Goal: Communication & Community: Participate in discussion

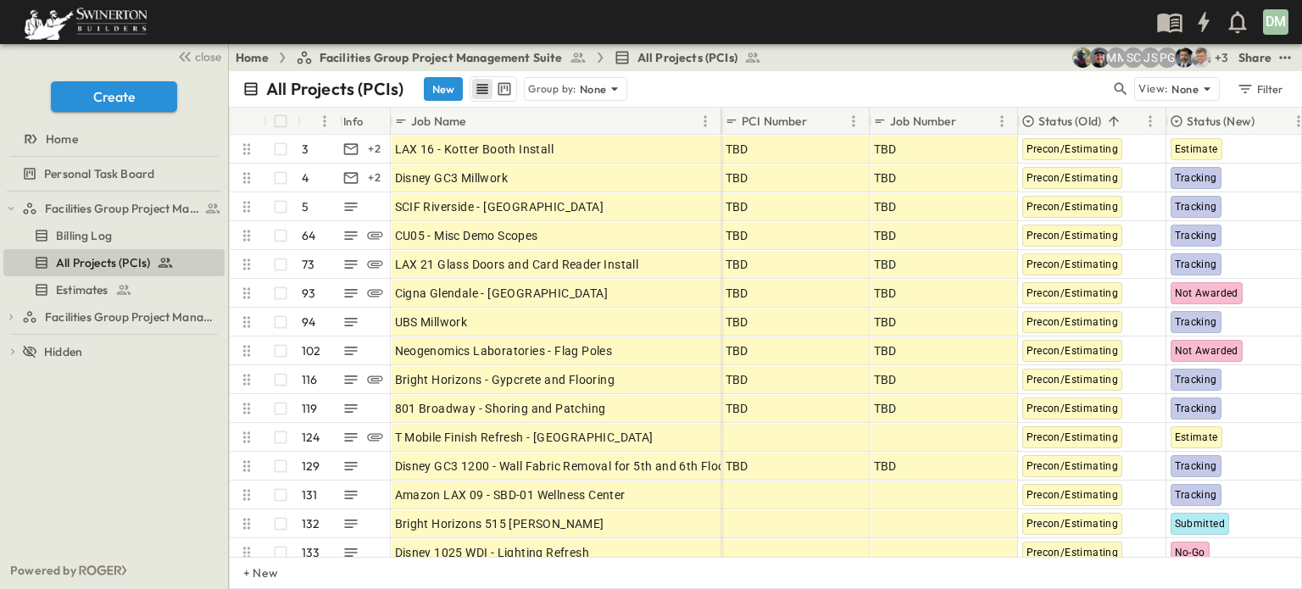
click at [279, 53] on icon "breadcrumbs" at bounding box center [282, 58] width 14 height 10
click at [613, 87] on icon at bounding box center [614, 88] width 17 height 17
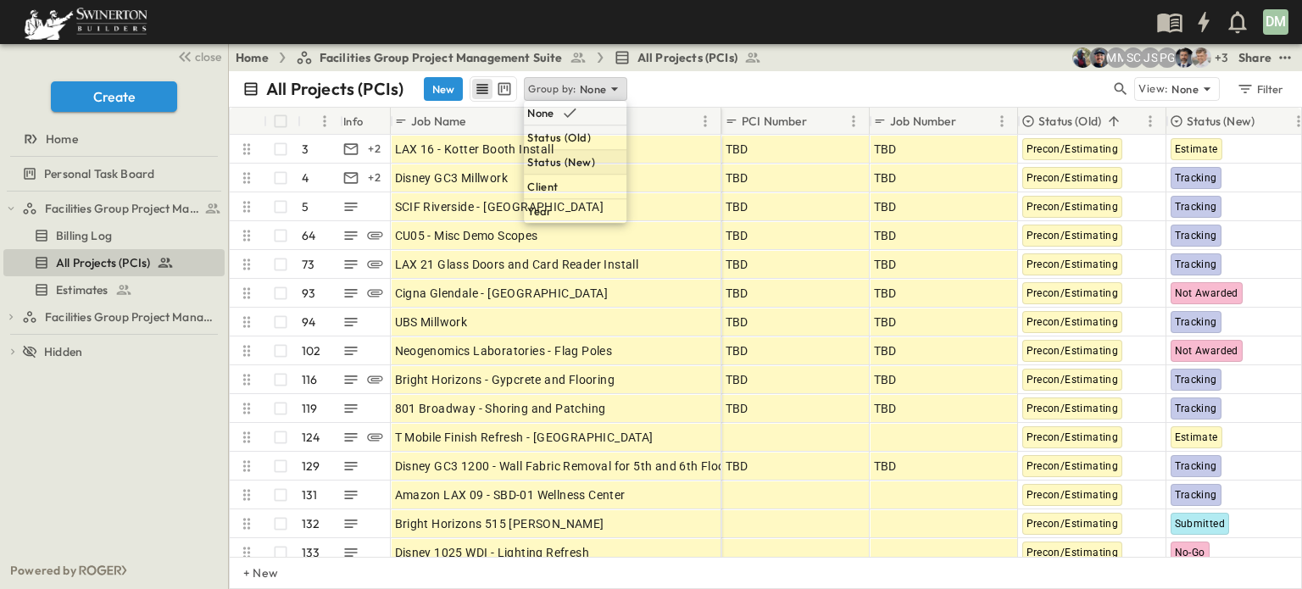
click at [558, 161] on p "Status (New)" at bounding box center [561, 161] width 68 height 17
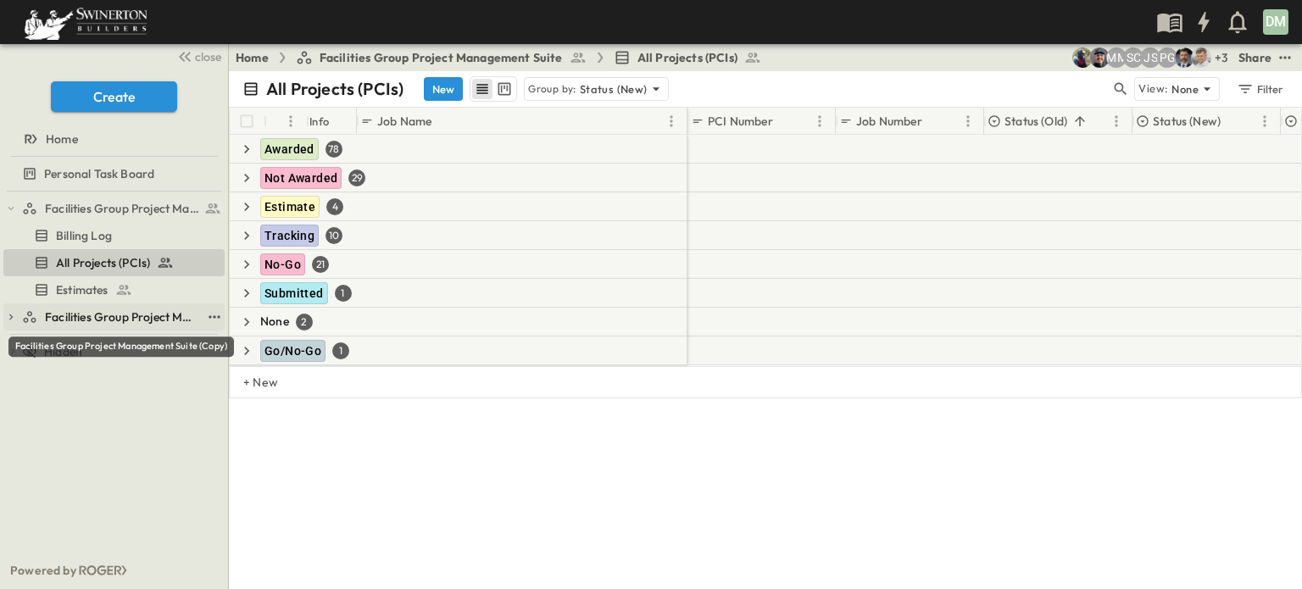
click at [135, 314] on span "Facilities Group Project Management Suite (Copy)" at bounding box center [121, 316] width 153 height 17
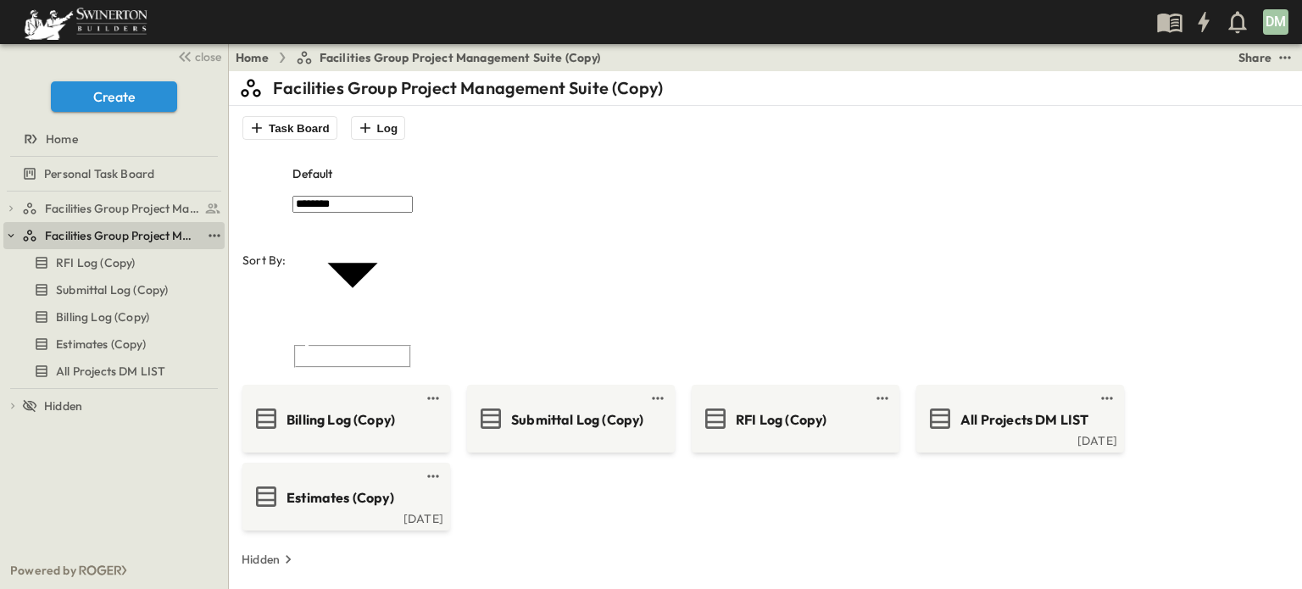
click at [14, 230] on icon "button" at bounding box center [11, 236] width 12 height 12
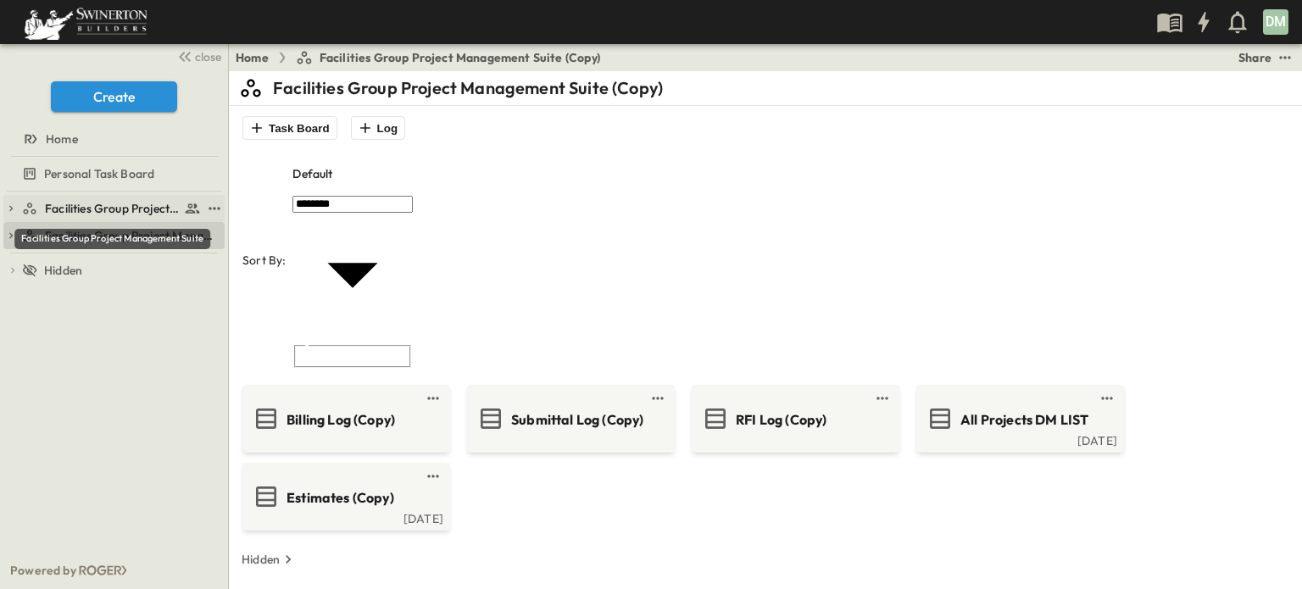
click at [145, 201] on span "Facilities Group Project Management Suite" at bounding box center [112, 208] width 135 height 17
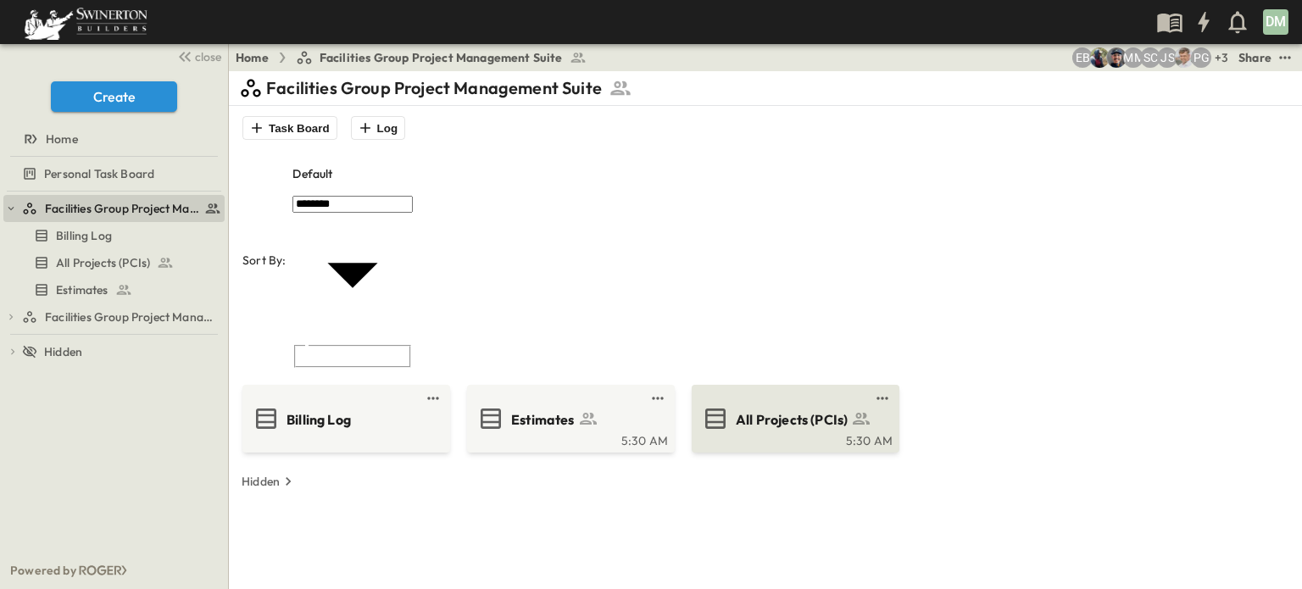
click at [790, 410] on span "All Projects (PCIs)" at bounding box center [791, 419] width 112 height 19
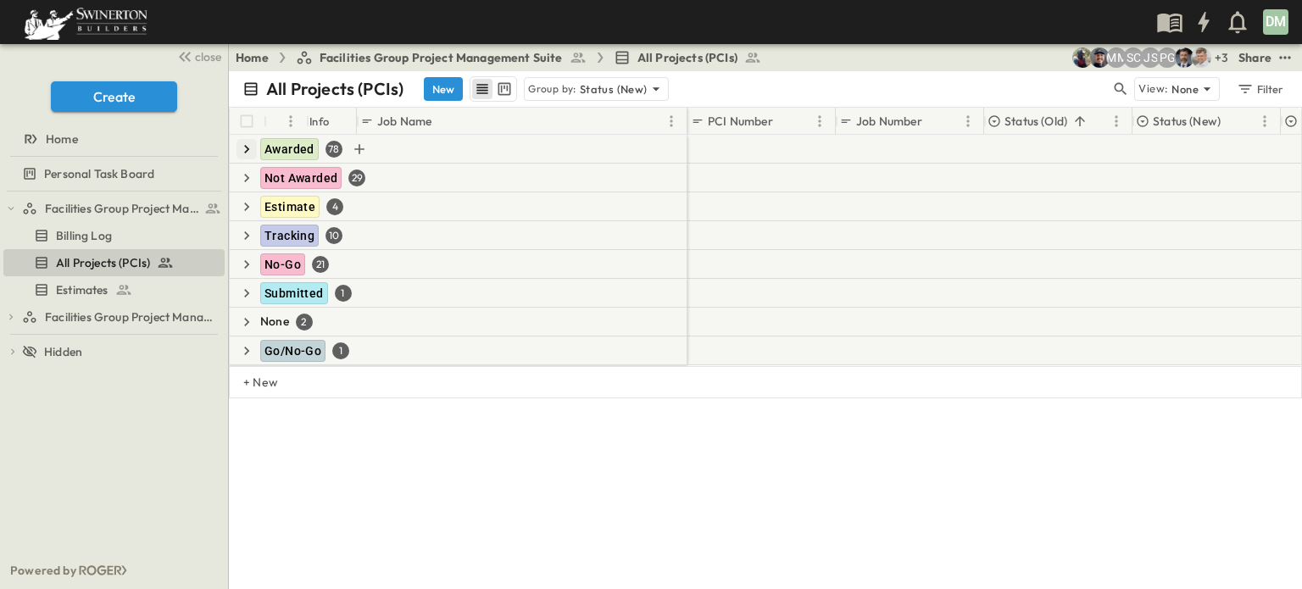
click at [249, 146] on icon "button" at bounding box center [246, 149] width 17 height 17
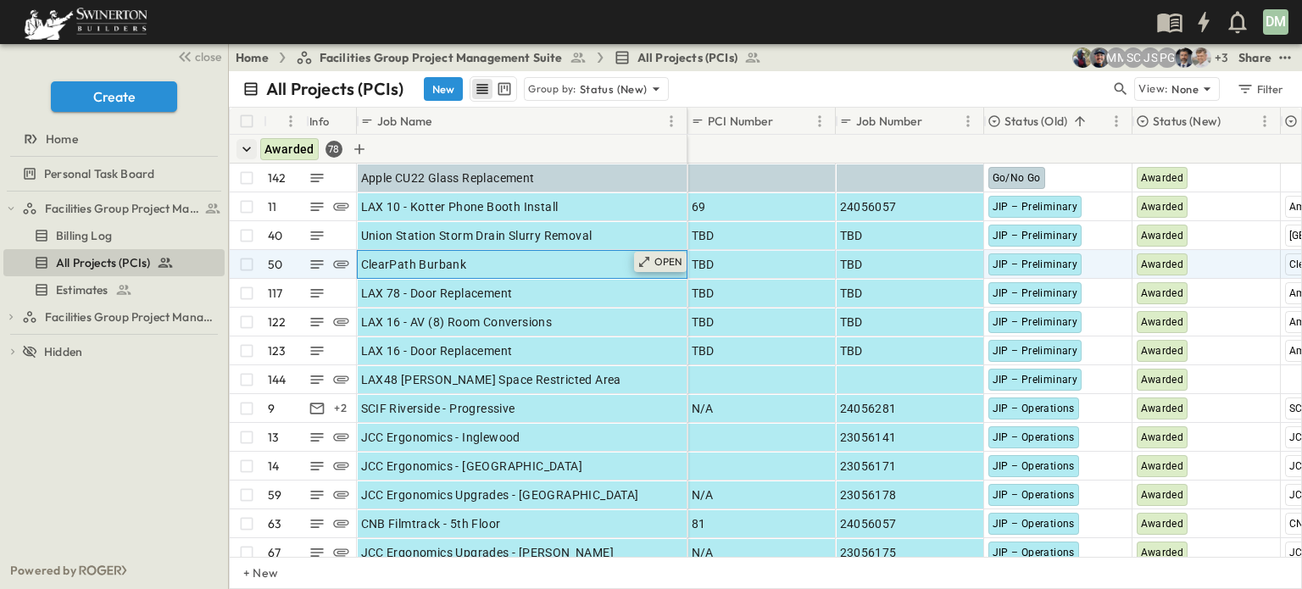
click at [664, 264] on p "OPEN" at bounding box center [668, 262] width 29 height 14
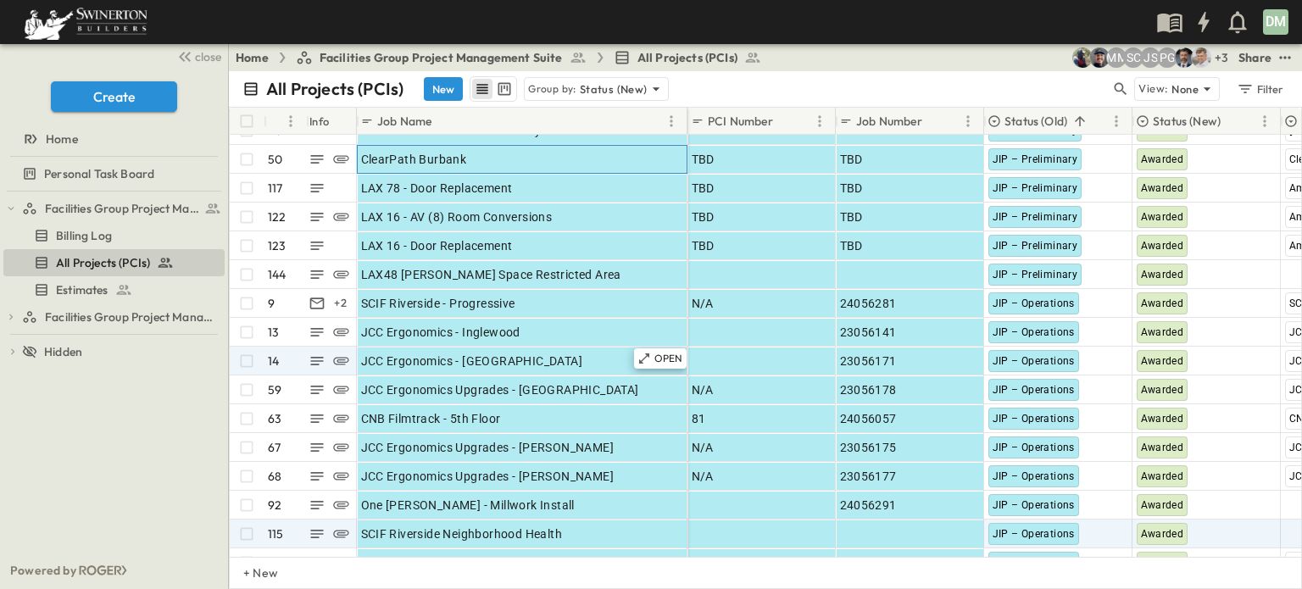
scroll to position [169, 0]
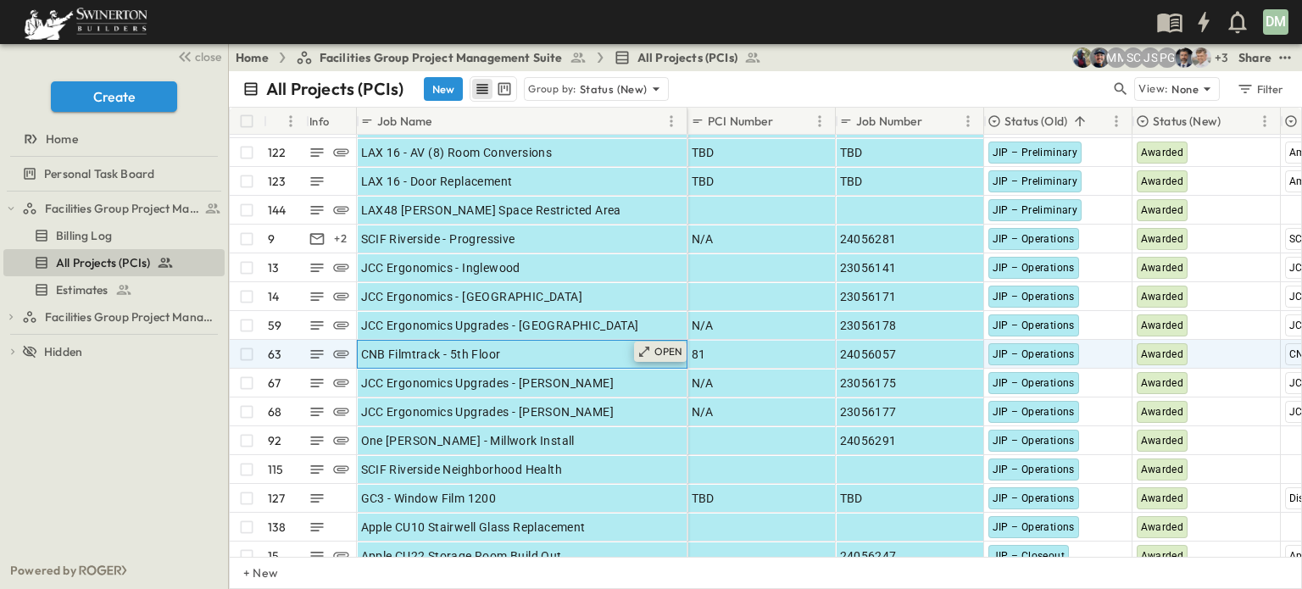
click at [646, 350] on icon at bounding box center [644, 352] width 14 height 14
